Goal: Information Seeking & Learning: Find contact information

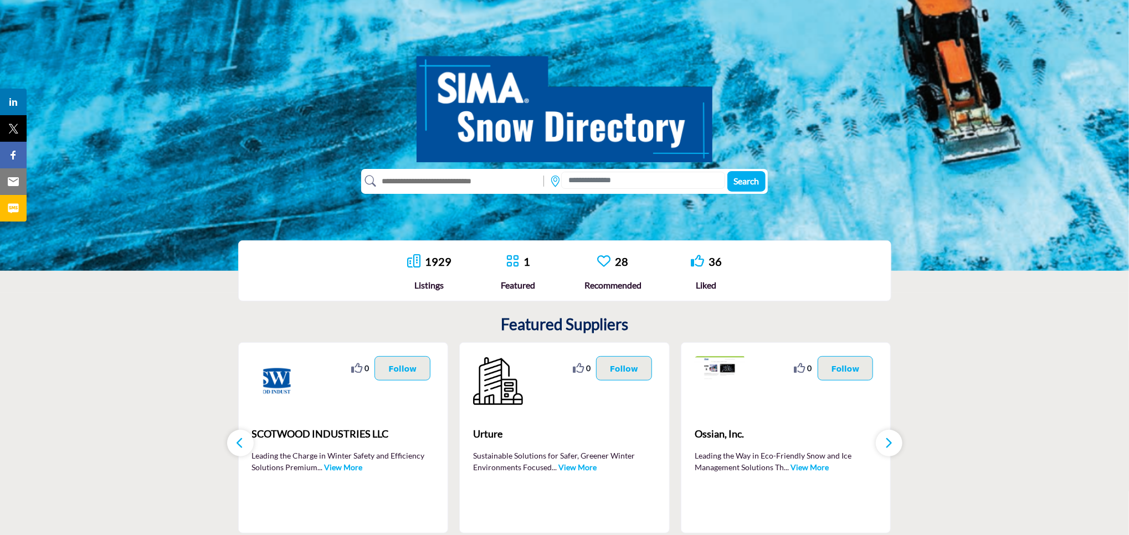
scroll to position [95, 0]
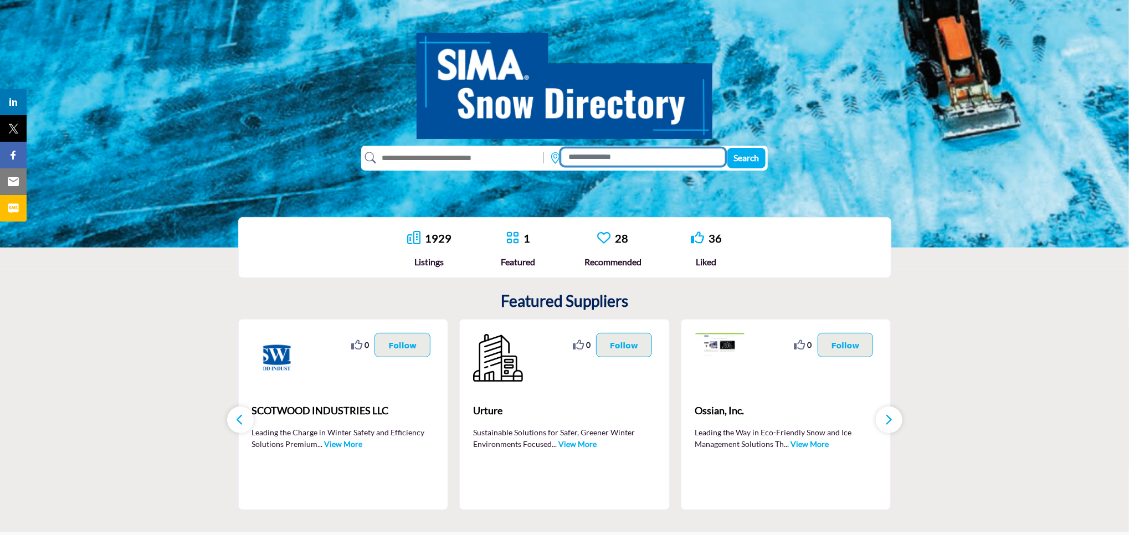
click at [622, 160] on input at bounding box center [643, 156] width 164 height 17
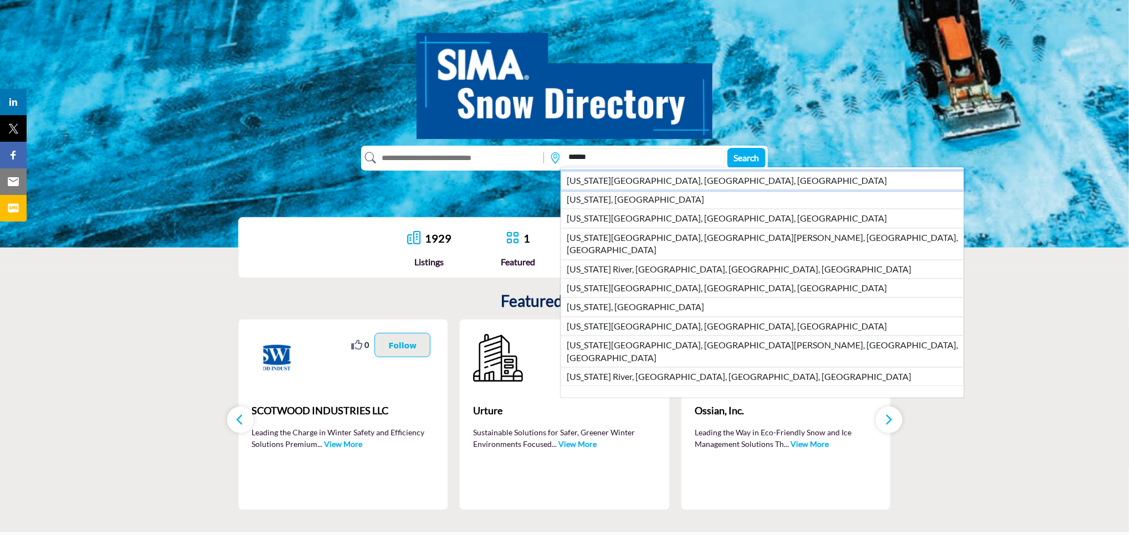
click at [623, 184] on li "Kansas City, MO, USA" at bounding box center [762, 180] width 403 height 19
type input "**********"
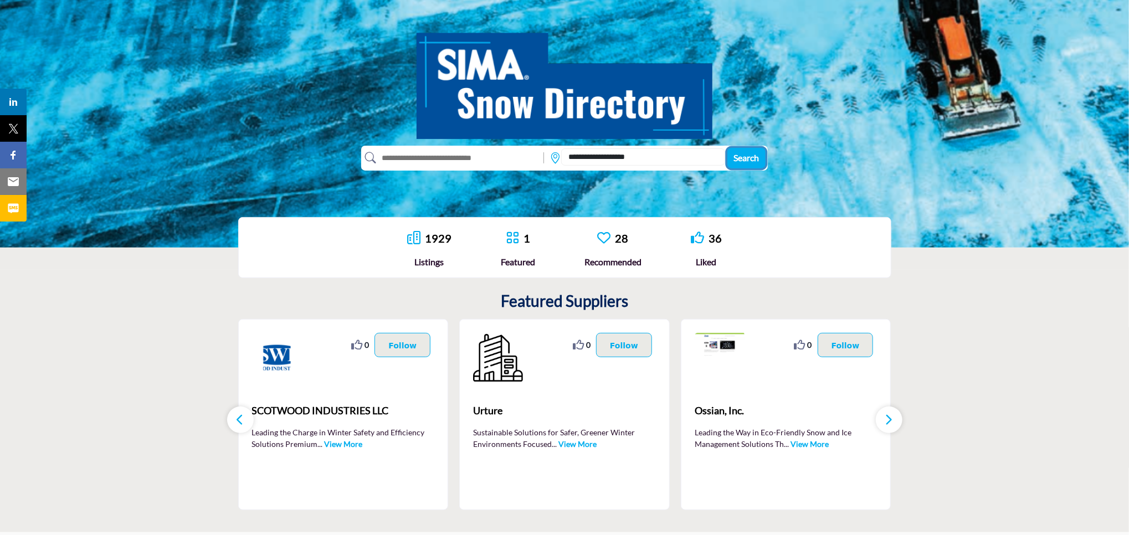
click at [740, 162] on span "Search" at bounding box center [746, 157] width 25 height 11
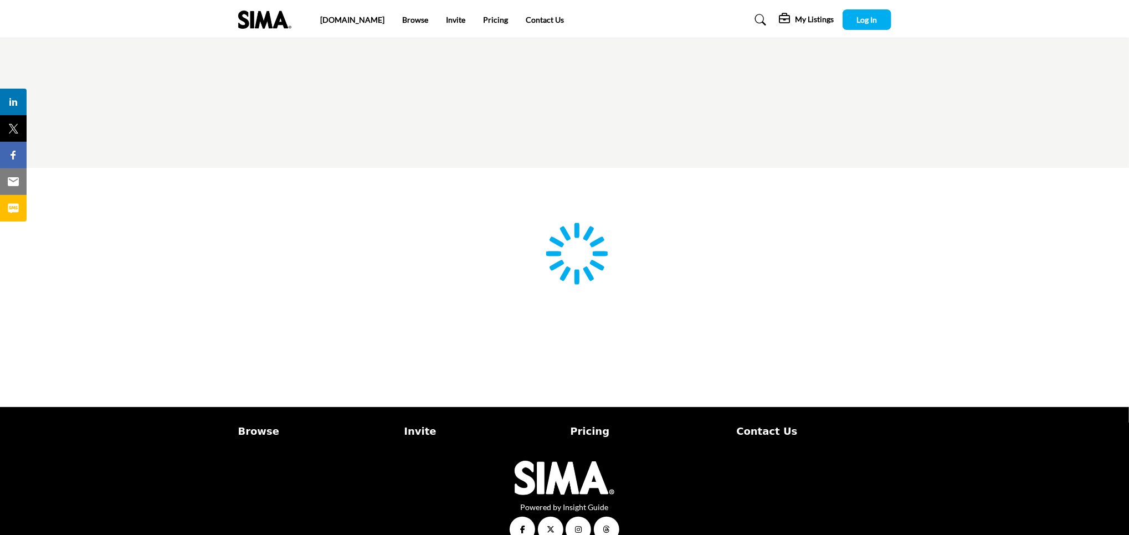
type input "**********"
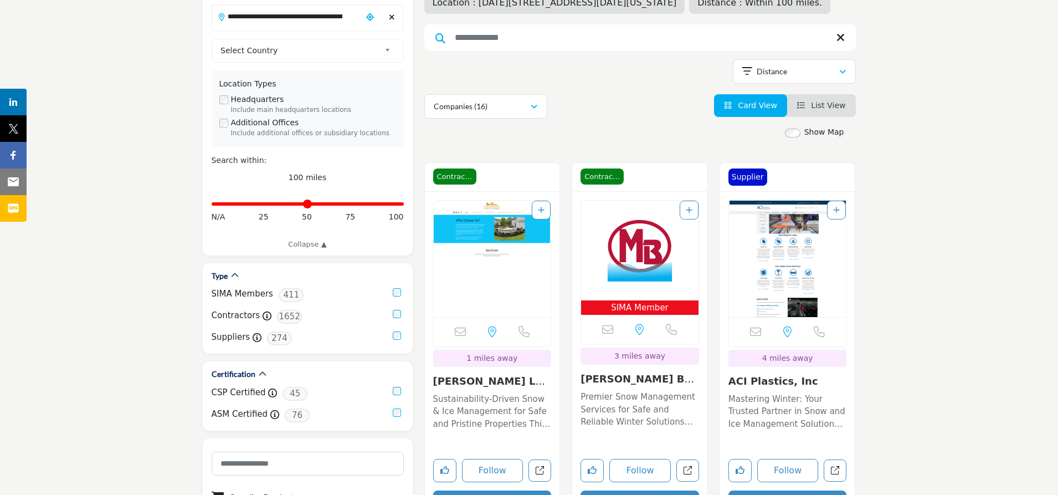
scroll to position [140, 0]
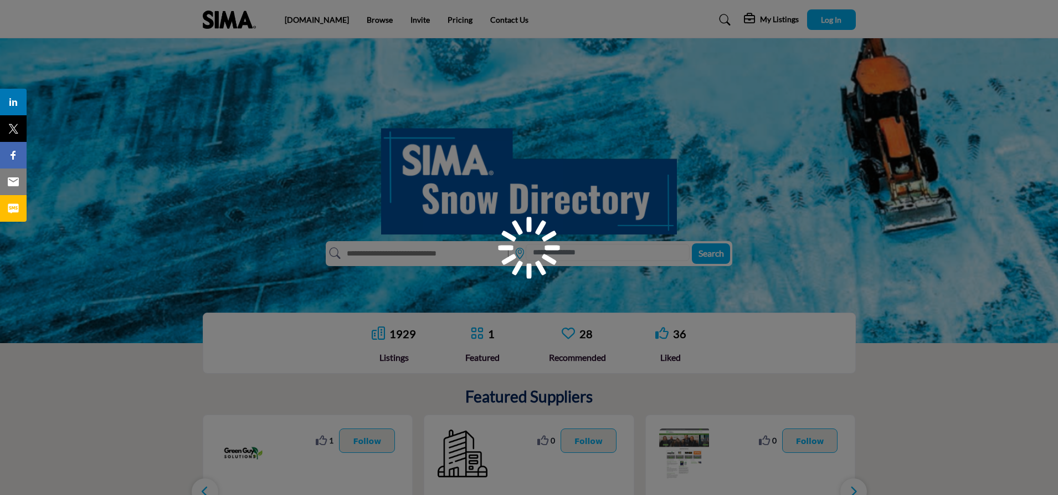
scroll to position [90, 0]
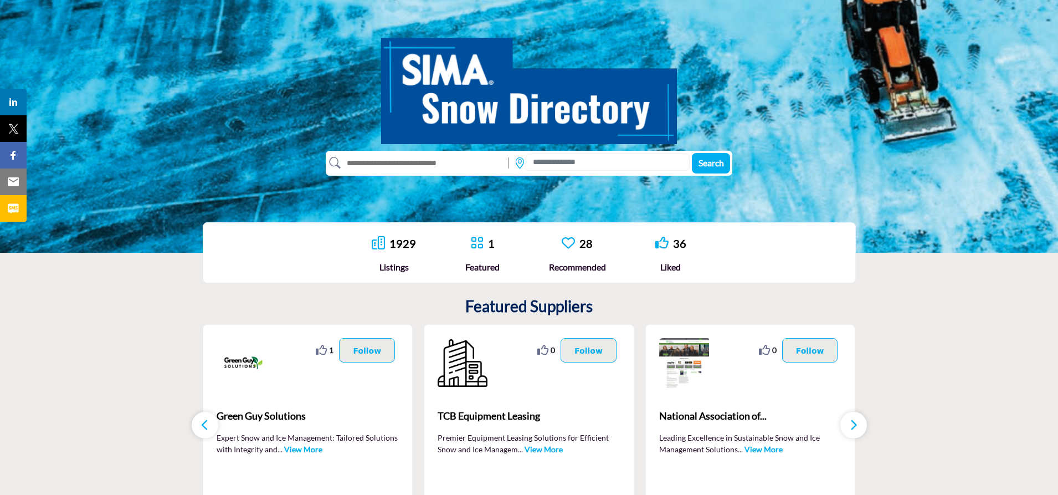
click at [413, 167] on input "text" at bounding box center [422, 163] width 162 height 18
type input "**********"
click at [692, 153] on button "Search" at bounding box center [711, 163] width 38 height 20
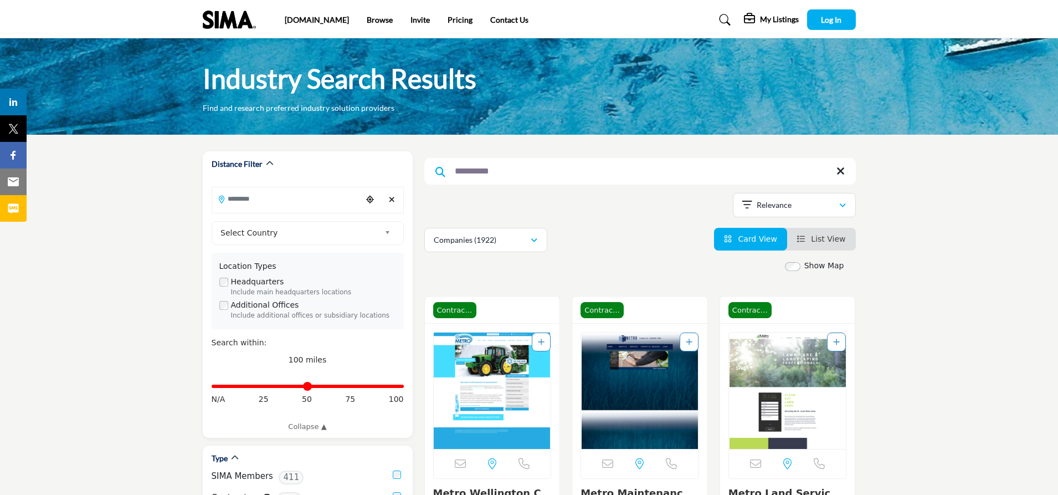
click at [618, 174] on input "**********" at bounding box center [640, 171] width 432 height 27
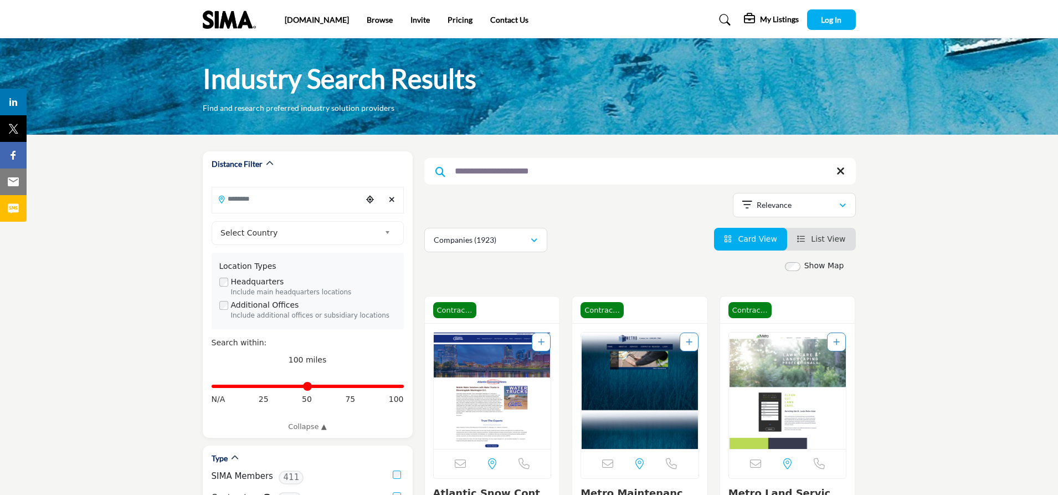
type input "**********"
click at [829, 237] on span "List View" at bounding box center [828, 238] width 34 height 9
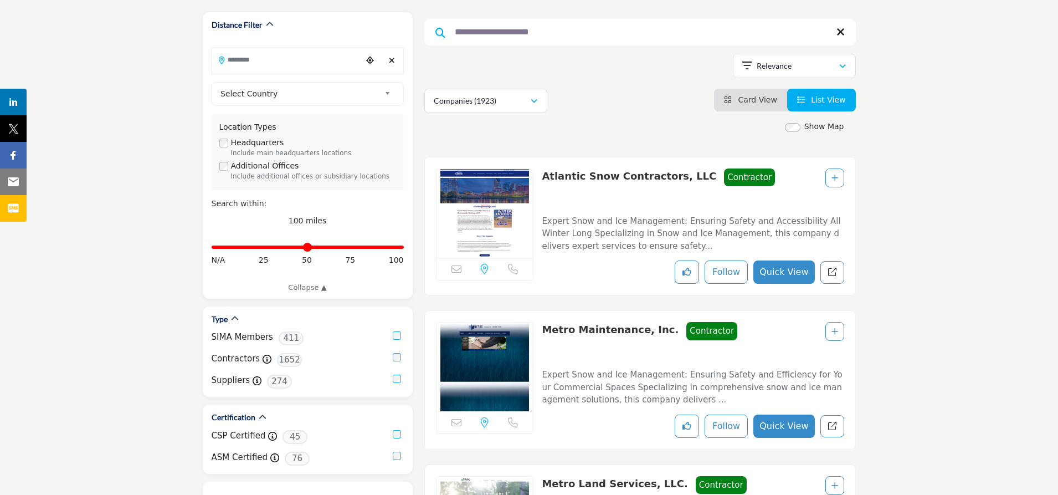
scroll to position [70, 0]
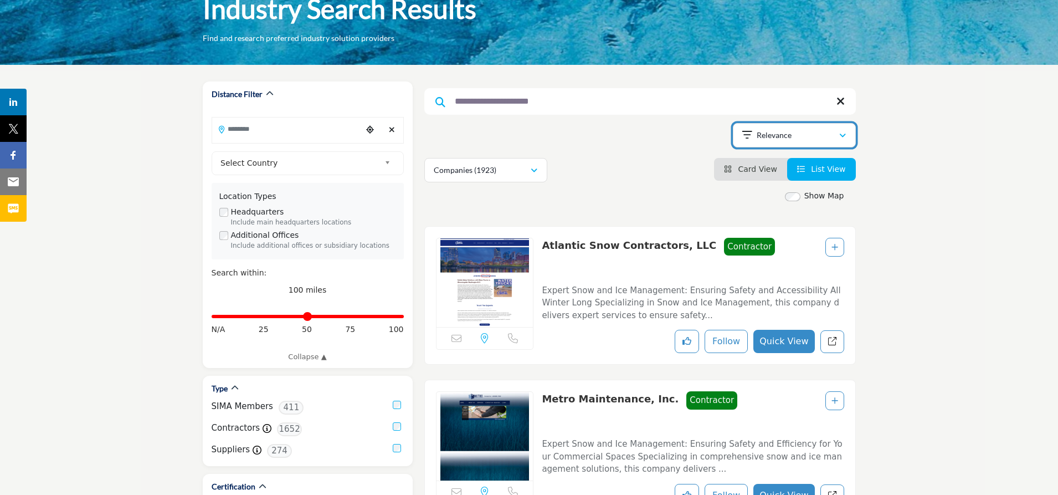
click at [844, 135] on icon "button" at bounding box center [842, 136] width 7 height 8
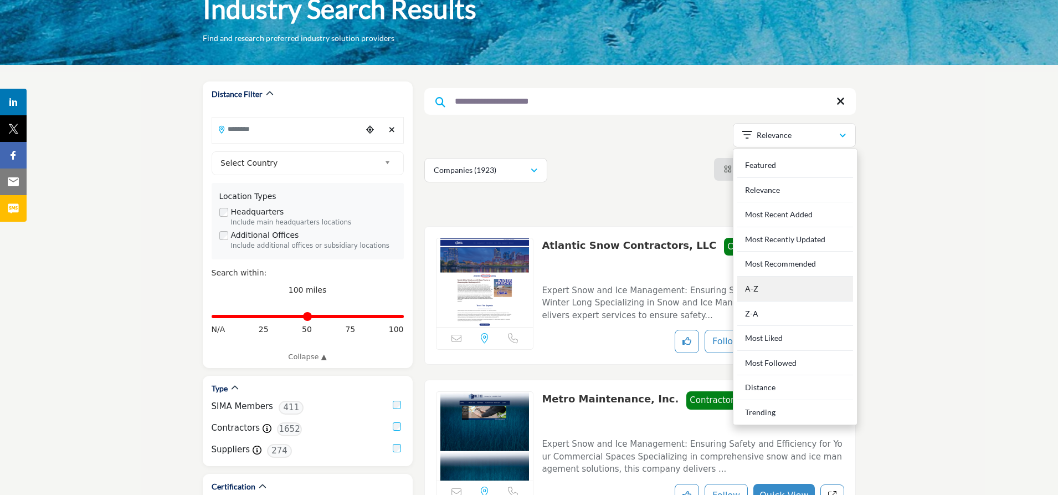
click at [761, 284] on div "A-Z" at bounding box center [795, 288] width 116 height 25
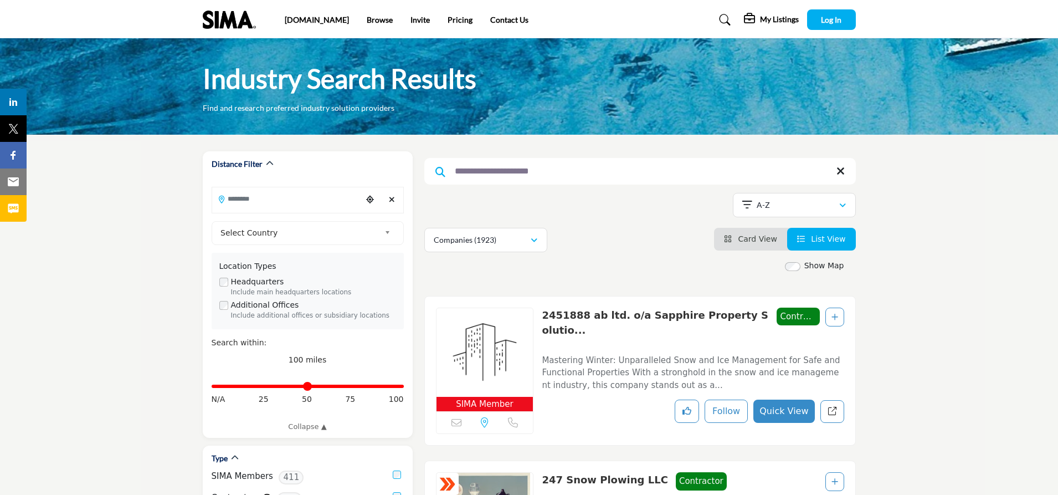
click at [585, 173] on input "**********" at bounding box center [640, 171] width 432 height 27
click at [260, 197] on input "Search Location" at bounding box center [287, 199] width 150 height 22
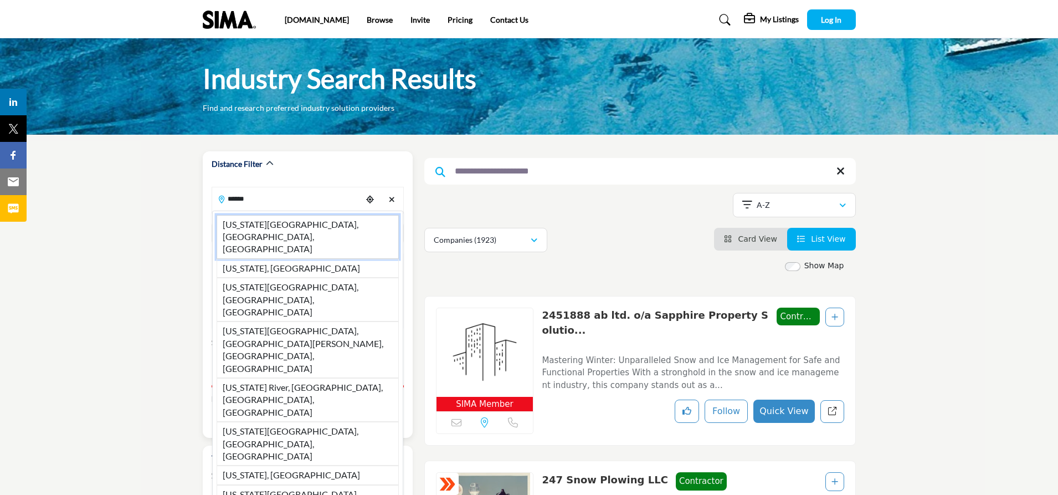
click at [263, 222] on li "Kansas City, MO, USA" at bounding box center [308, 237] width 182 height 44
type input "**********"
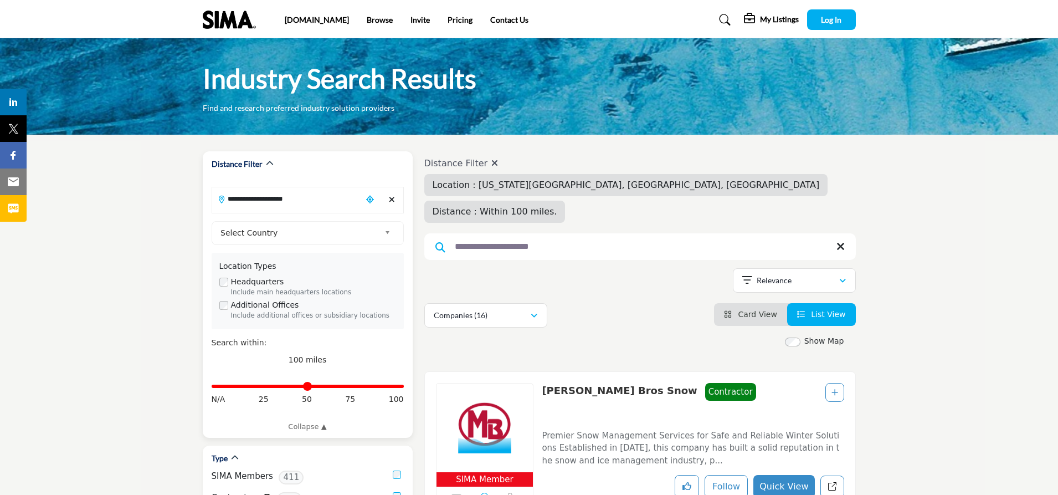
click at [369, 200] on icon "Choose your current location" at bounding box center [370, 200] width 8 height 8
type input "**********"
drag, startPoint x: 400, startPoint y: 386, endPoint x: 311, endPoint y: 387, distance: 88.6
click at [311, 387] on input "Distance in miles" at bounding box center [308, 386] width 192 height 2
drag, startPoint x: 311, startPoint y: 387, endPoint x: 348, endPoint y: 393, distance: 37.6
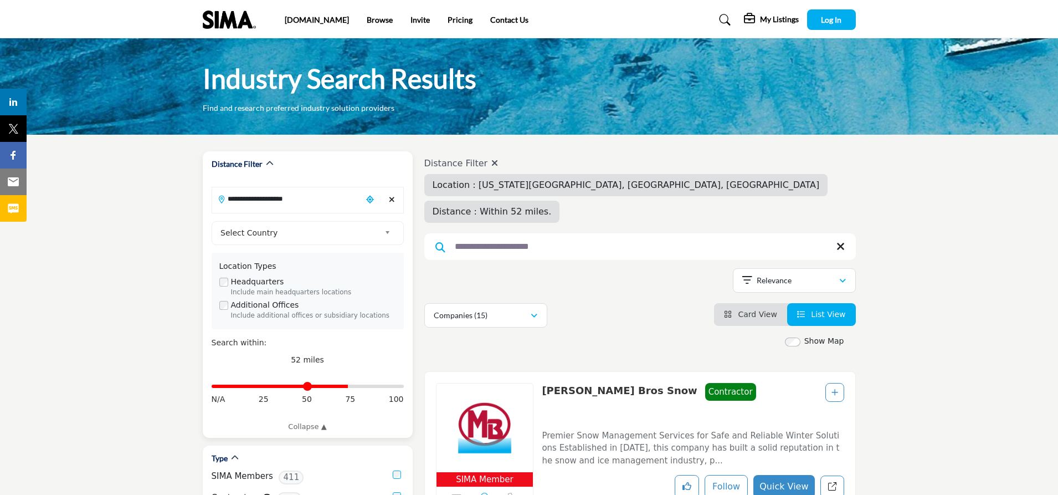
type input "**"
click at [348, 386] on input "Distance in miles" at bounding box center [308, 386] width 192 height 2
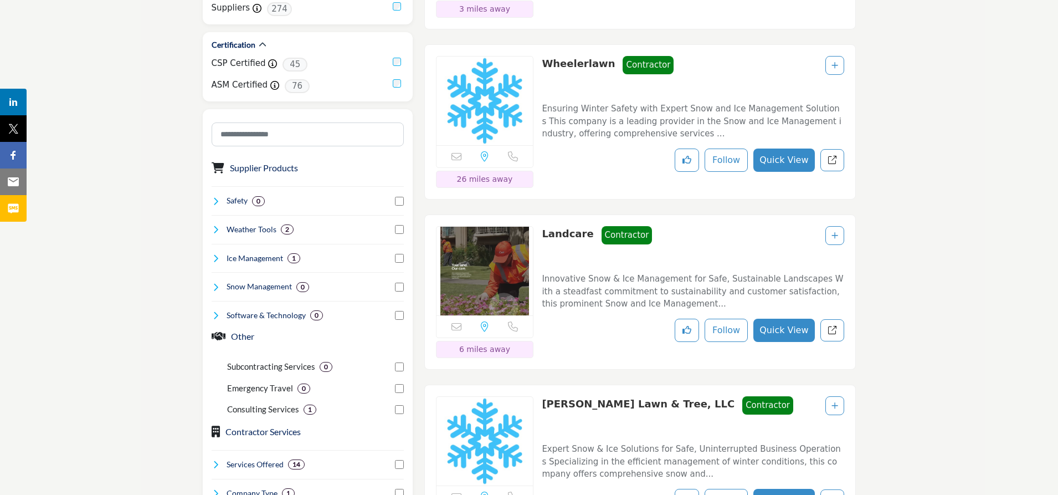
scroll to position [522, 0]
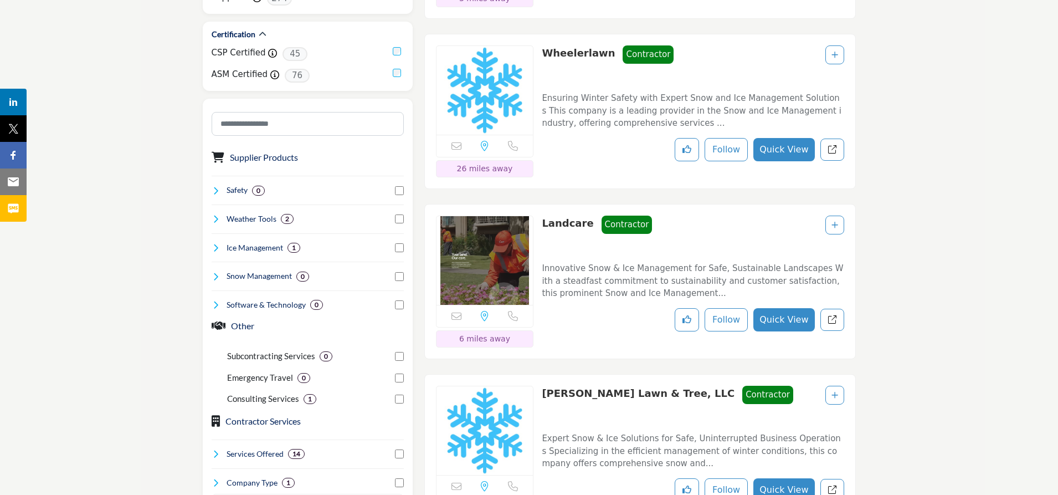
click at [501, 242] on img at bounding box center [485, 260] width 97 height 89
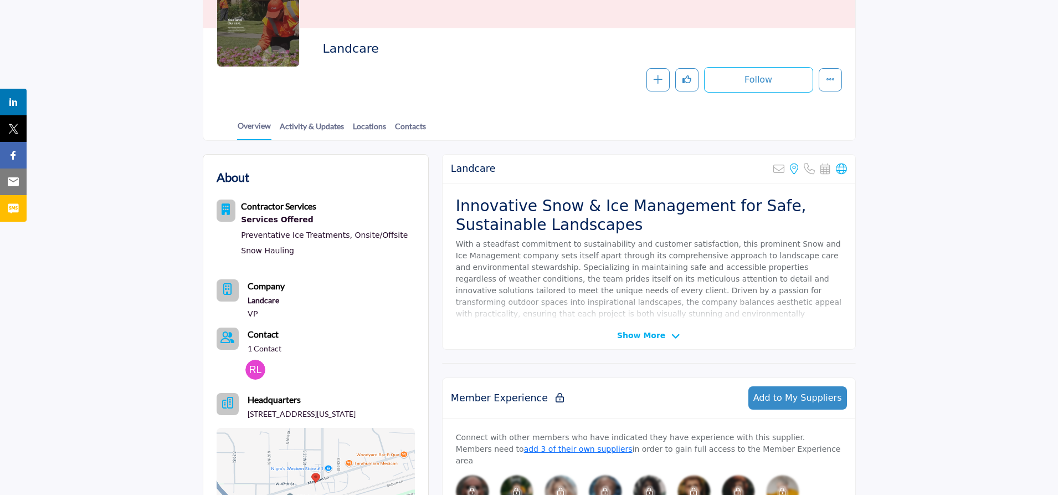
scroll to position [46, 0]
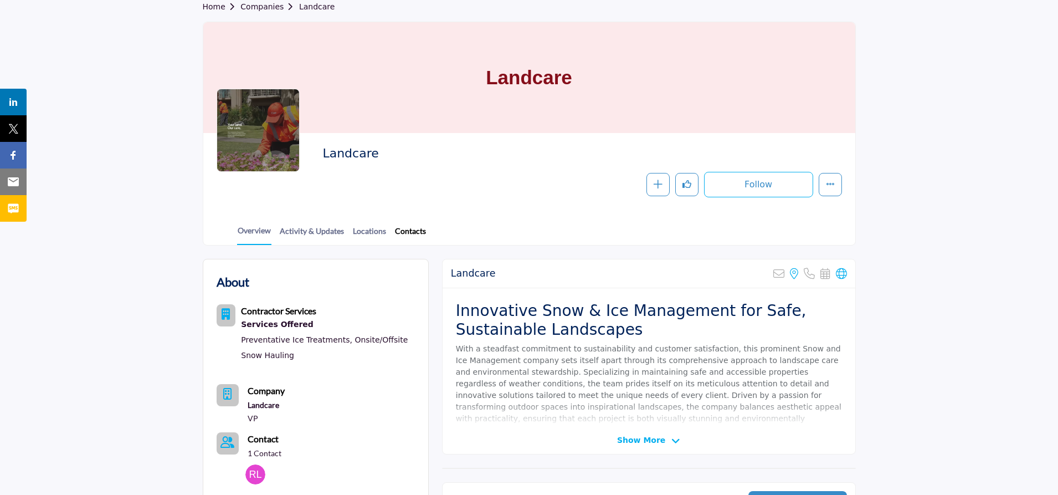
click at [406, 232] on link "Contacts" at bounding box center [410, 234] width 32 height 19
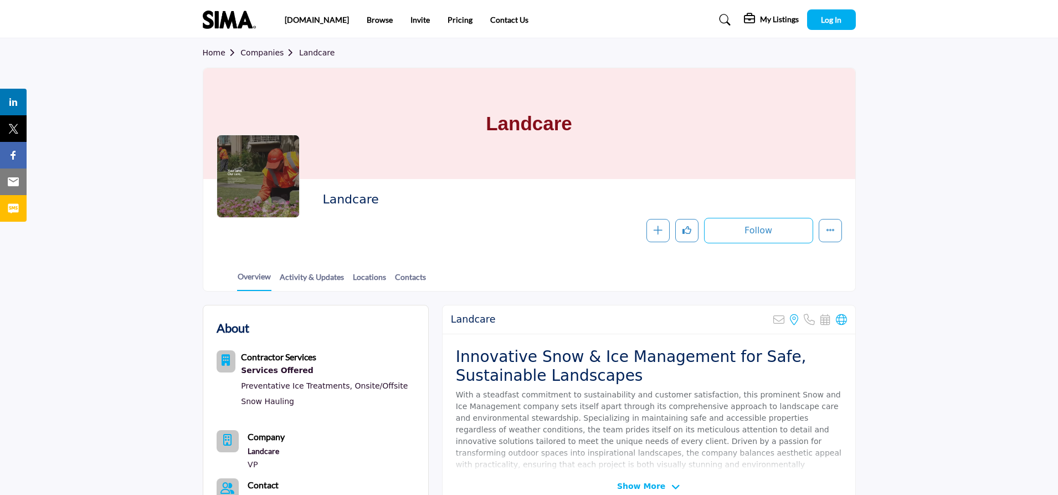
scroll to position [46, 0]
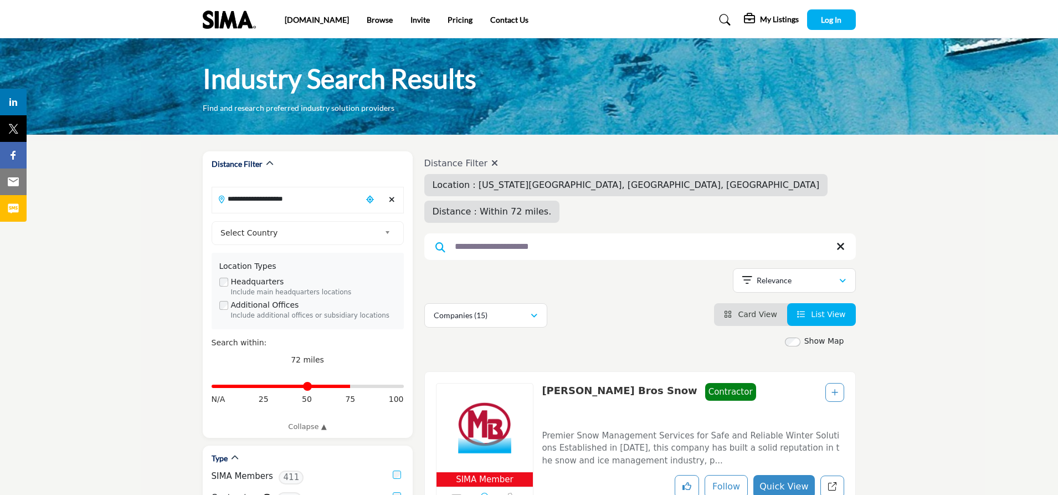
click at [841, 241] on icon at bounding box center [840, 246] width 8 height 11
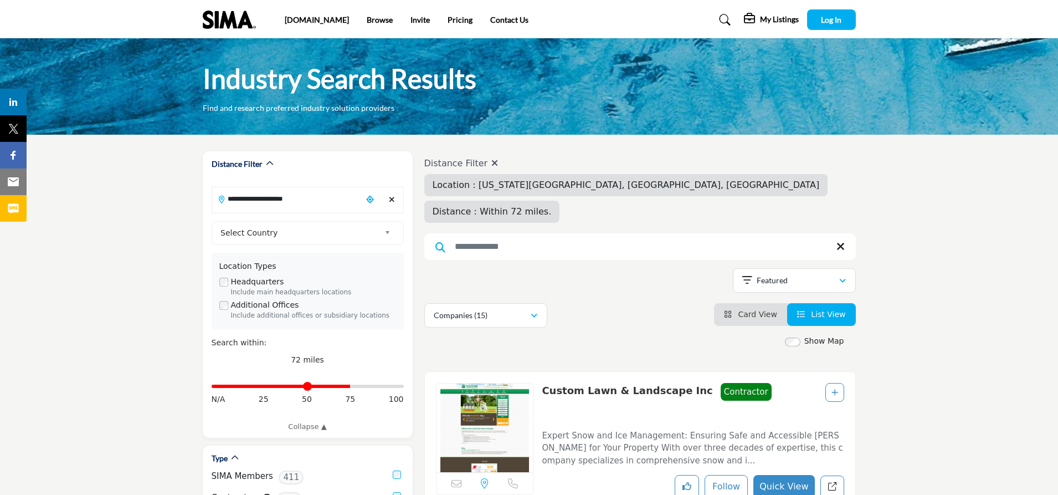
click at [537, 233] on input "Search Keyword" at bounding box center [640, 246] width 432 height 27
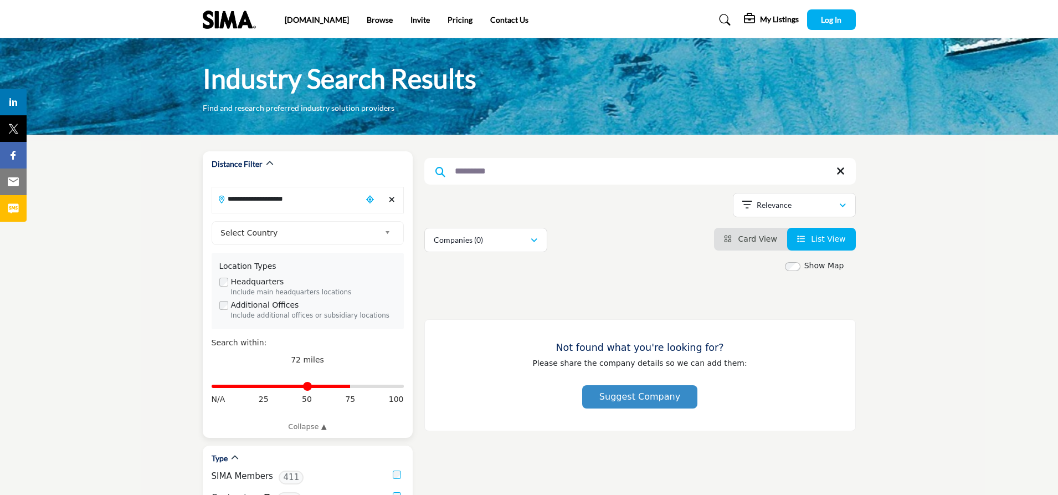
type input "*********"
drag, startPoint x: 350, startPoint y: 385, endPoint x: 399, endPoint y: 385, distance: 49.9
click at [399, 385] on input "Distance in miles" at bounding box center [308, 386] width 192 height 2
drag, startPoint x: 399, startPoint y: 385, endPoint x: 245, endPoint y: 385, distance: 154.0
type input "**"
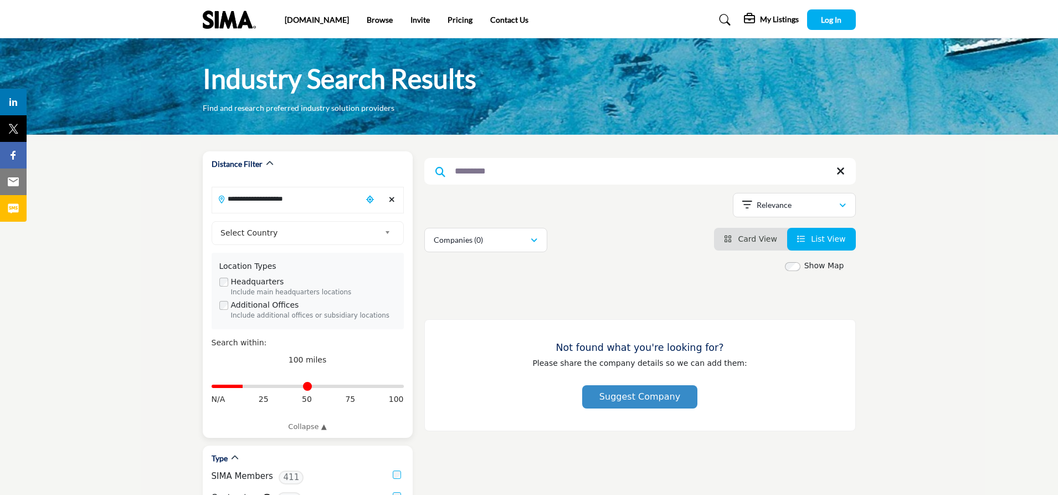
click at [245, 385] on input "Distance in miles" at bounding box center [308, 386] width 192 height 2
click at [842, 169] on icon at bounding box center [840, 171] width 8 height 11
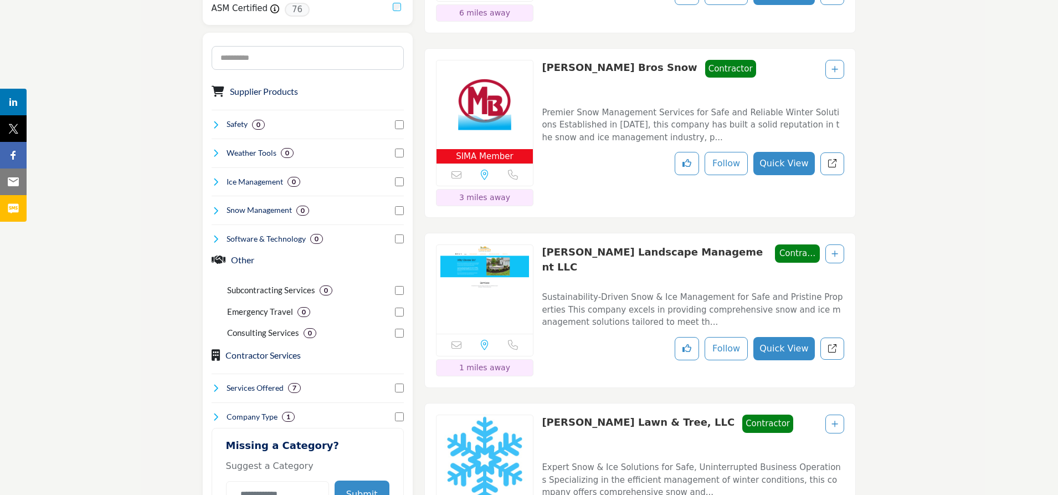
scroll to position [637, 0]
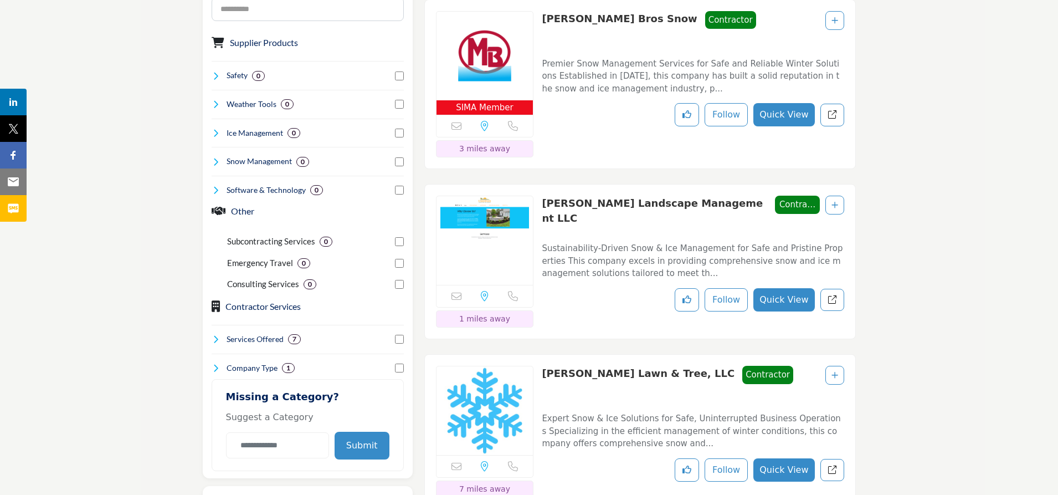
click at [498, 218] on img at bounding box center [485, 240] width 97 height 89
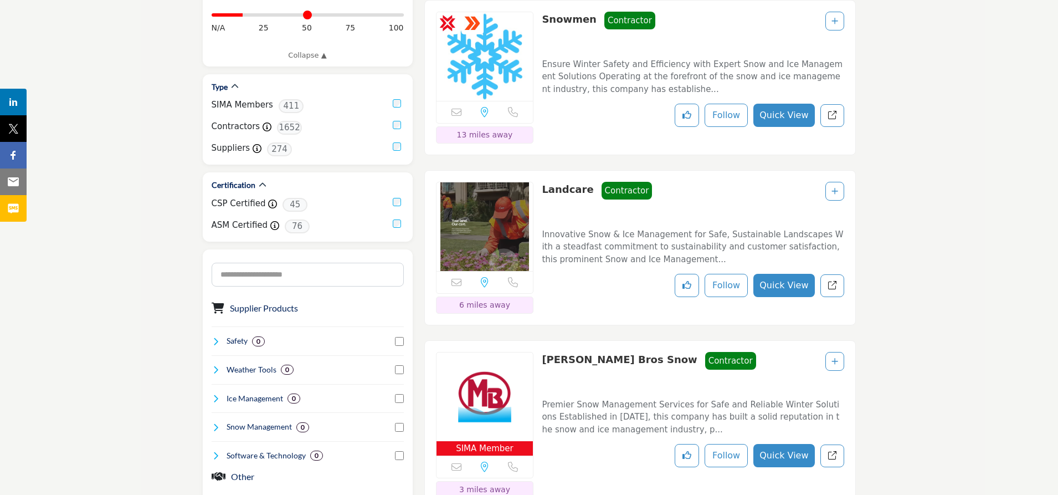
scroll to position [356, 0]
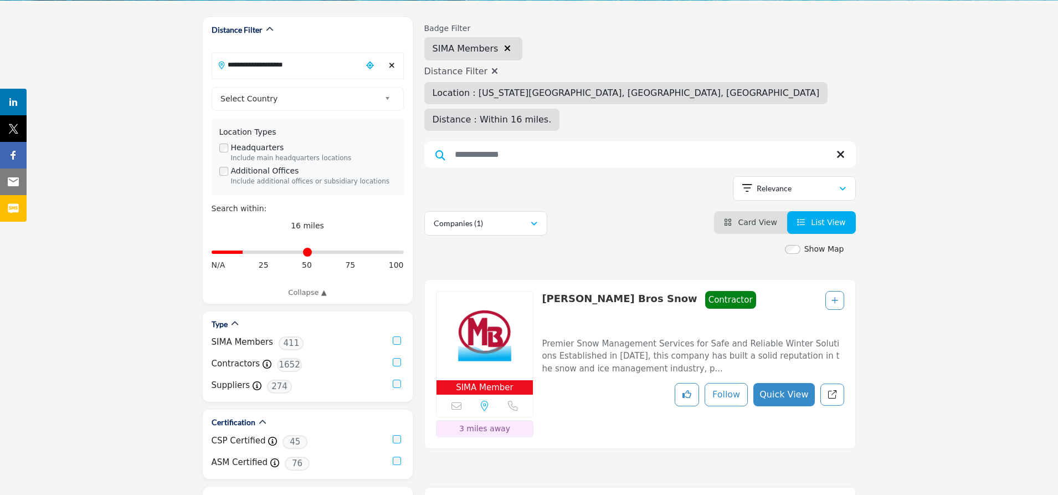
scroll to position [155, 0]
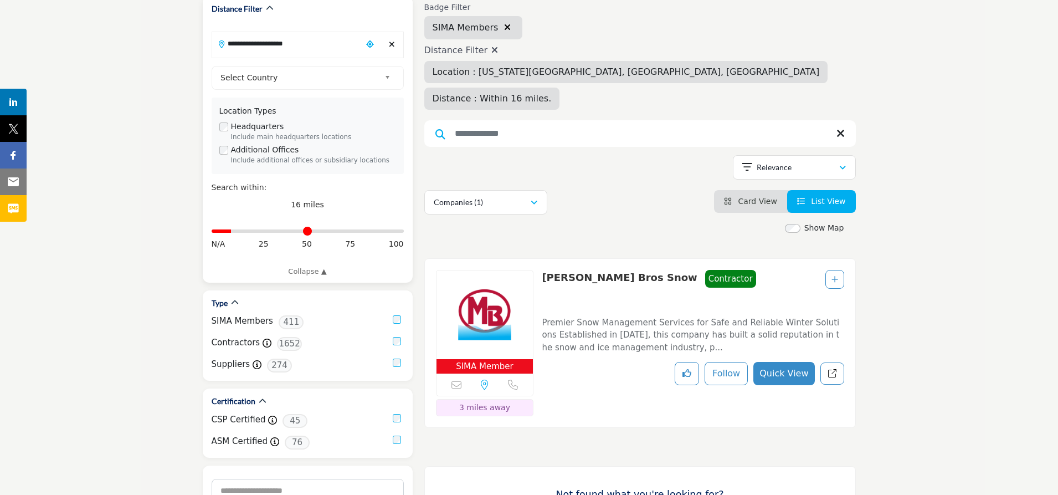
drag, startPoint x: 242, startPoint y: 230, endPoint x: 235, endPoint y: 229, distance: 6.7
click at [235, 230] on input "Distance in miles" at bounding box center [308, 231] width 192 height 2
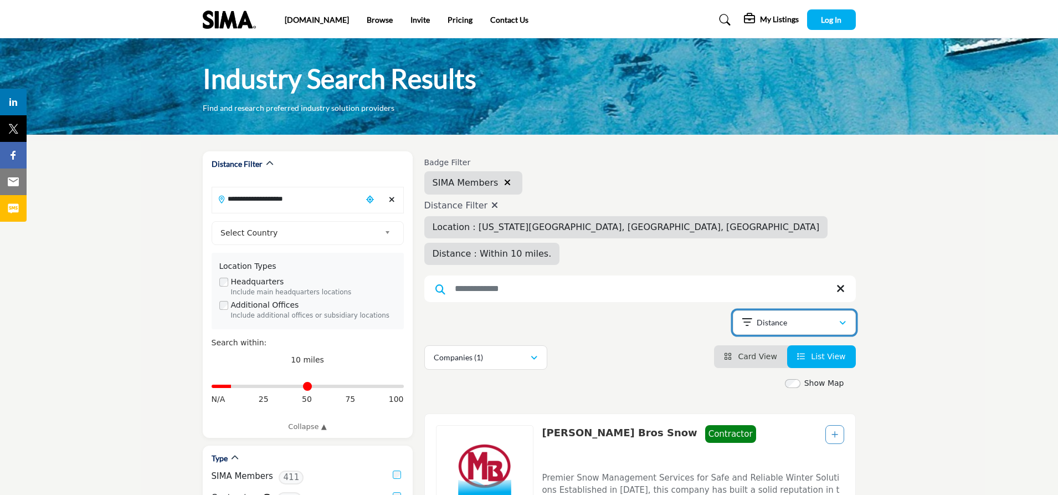
click at [843, 319] on icon "button" at bounding box center [842, 323] width 7 height 8
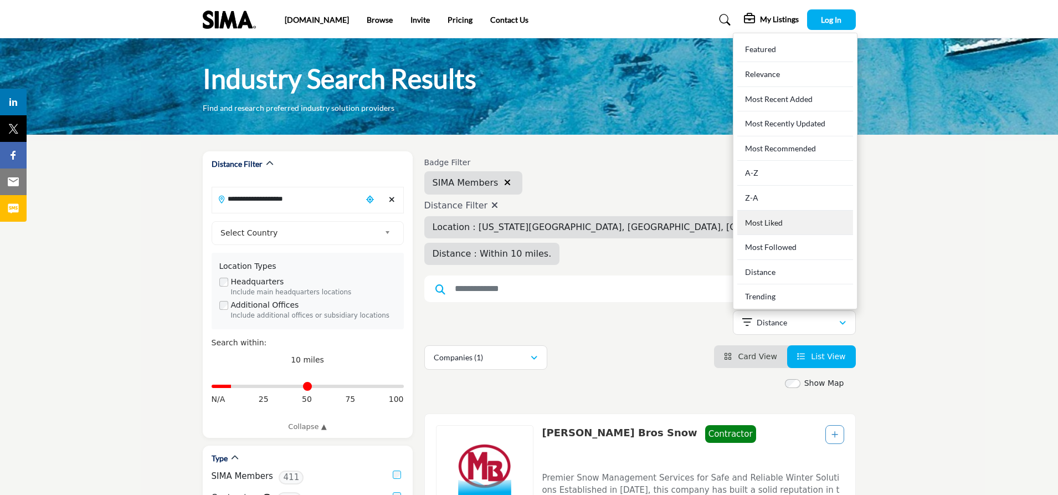
click at [771, 211] on div "Most Liked" at bounding box center [795, 223] width 116 height 25
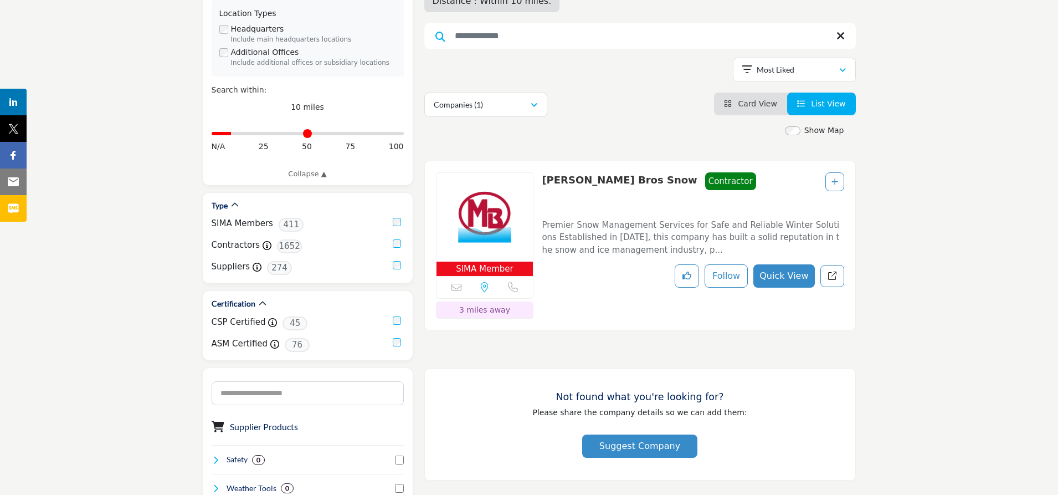
scroll to position [197, 0]
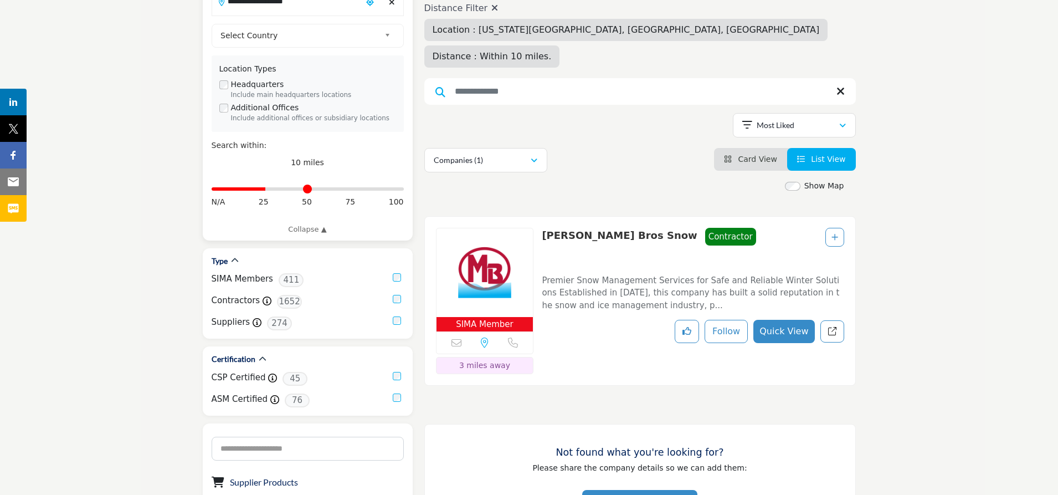
drag, startPoint x: 235, startPoint y: 189, endPoint x: 266, endPoint y: 189, distance: 31.0
click at [266, 189] on input "Distance in miles" at bounding box center [308, 189] width 192 height 2
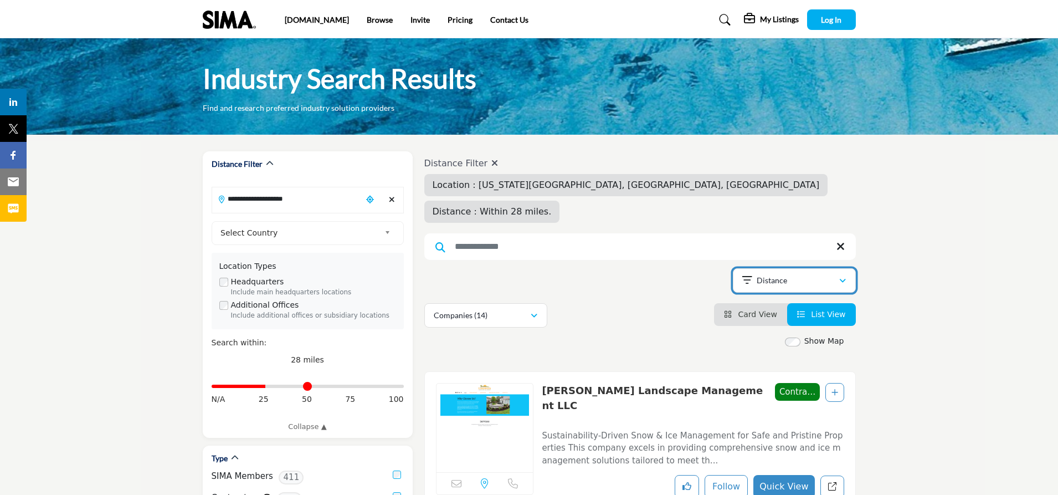
click at [843, 277] on icon "button" at bounding box center [842, 281] width 7 height 8
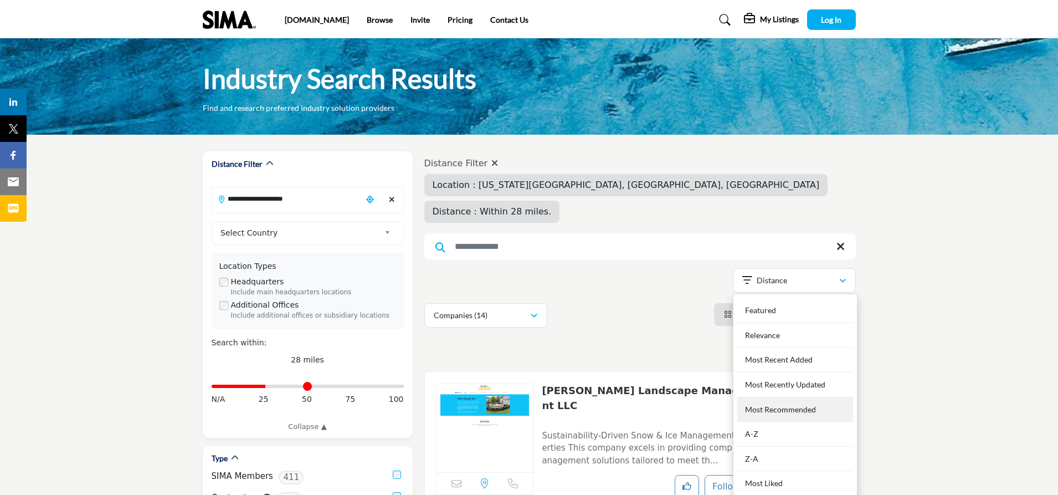
click at [798, 397] on Recommended "Most Recommended" at bounding box center [795, 409] width 116 height 25
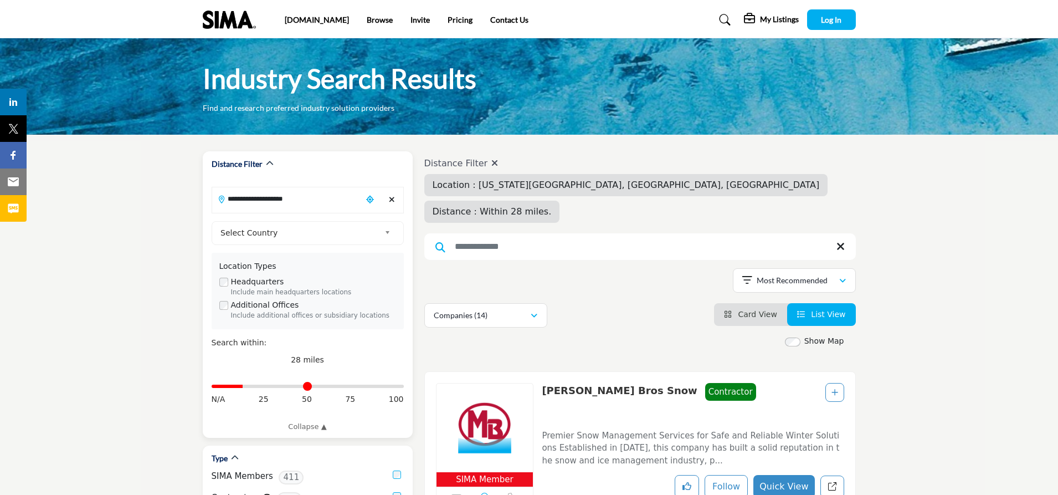
type input "**"
click at [245, 385] on input "Distance in miles" at bounding box center [308, 386] width 192 height 2
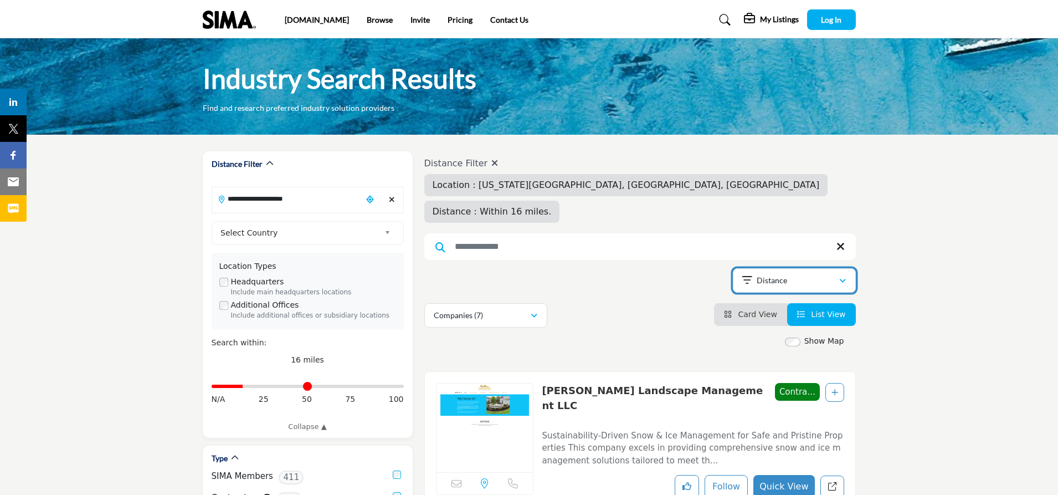
click at [844, 277] on icon "button" at bounding box center [842, 281] width 7 height 8
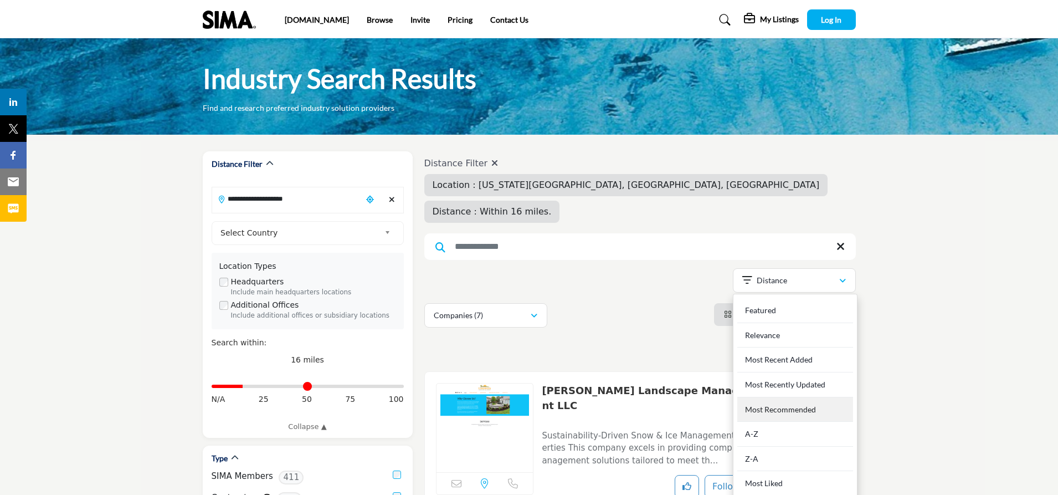
click at [782, 397] on Recommended "Most Recommended" at bounding box center [795, 409] width 116 height 25
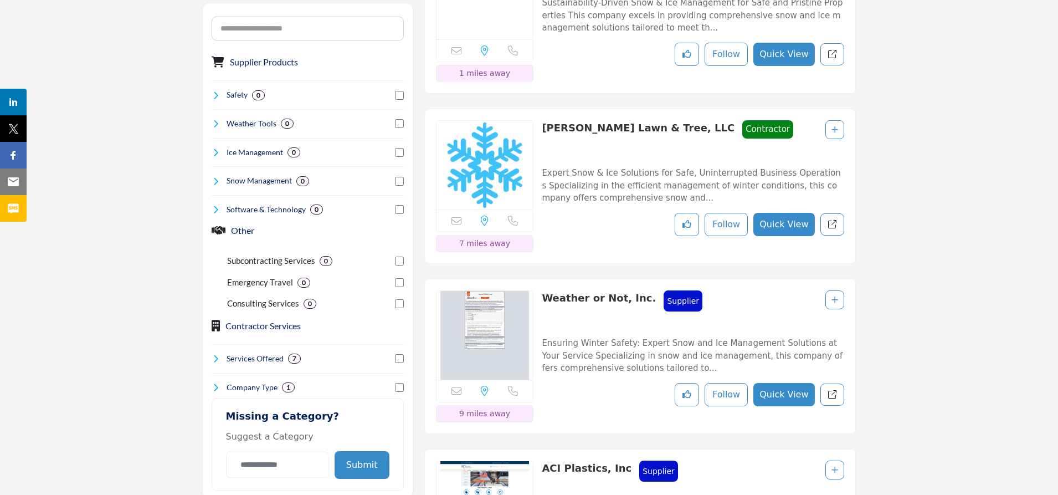
scroll to position [644, 0]
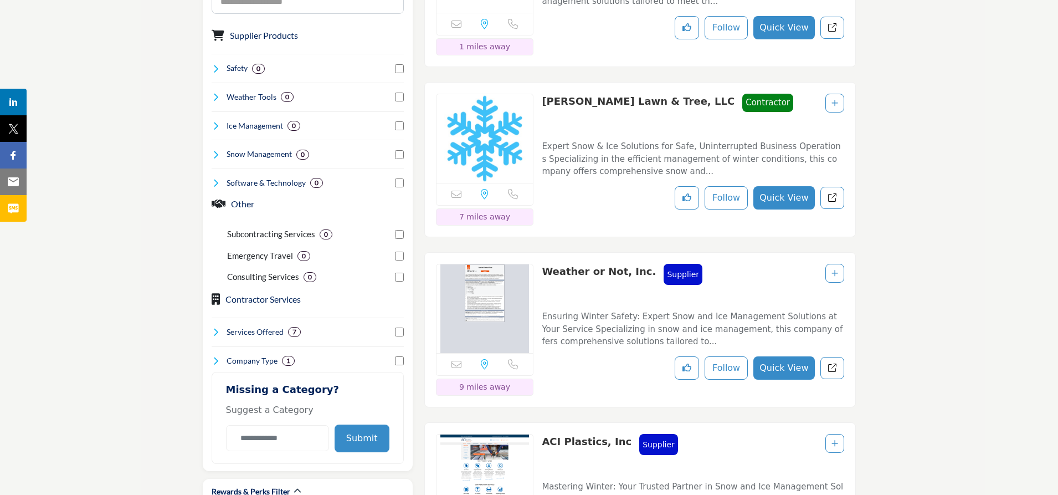
click at [484, 273] on img at bounding box center [485, 308] width 97 height 89
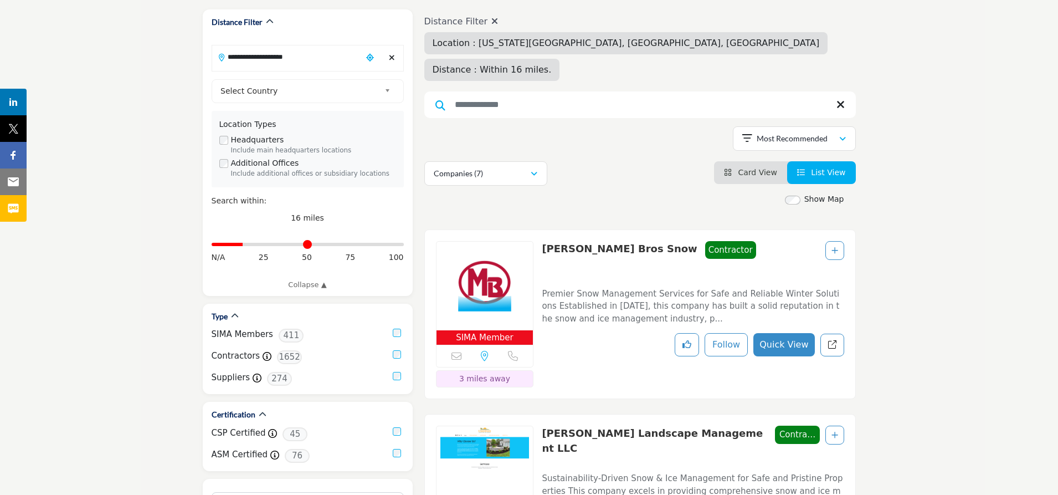
scroll to position [140, 0]
